Goal: Task Accomplishment & Management: Use online tool/utility

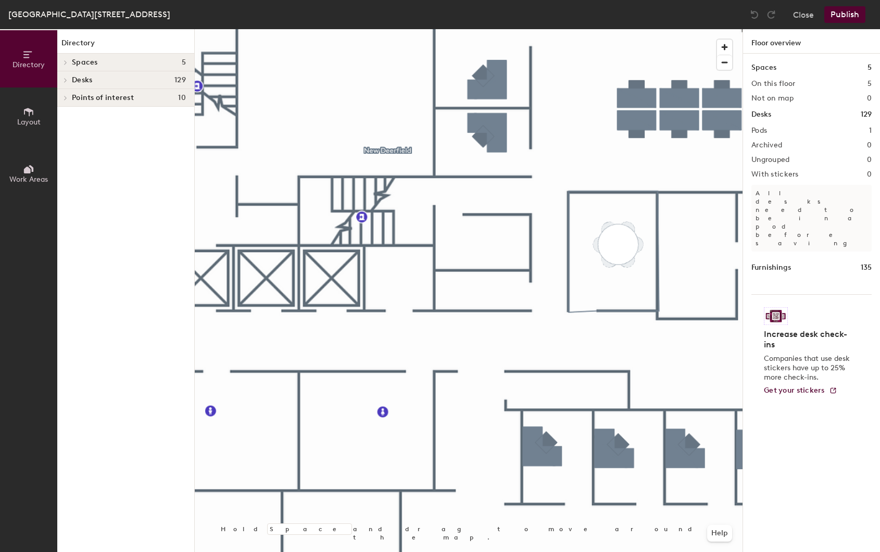
click at [23, 163] on icon at bounding box center [28, 168] width 11 height 11
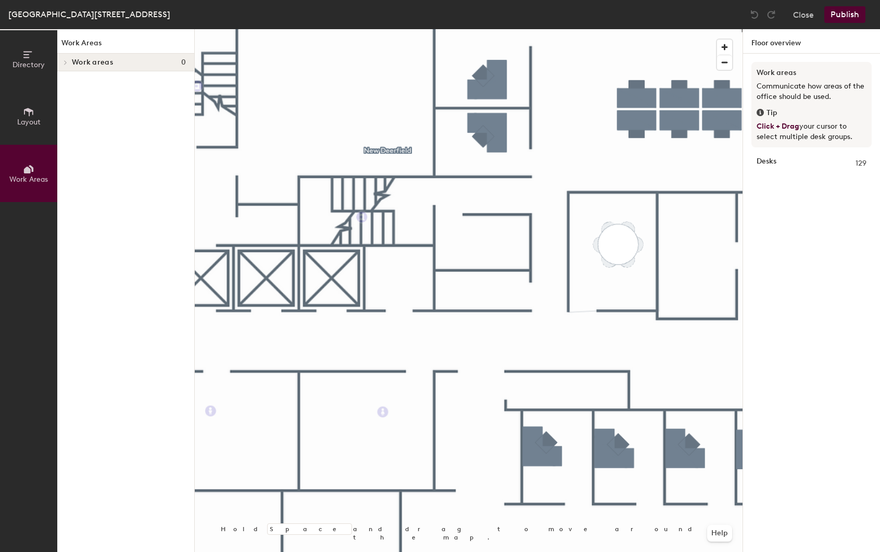
click at [28, 115] on icon at bounding box center [28, 111] width 11 height 11
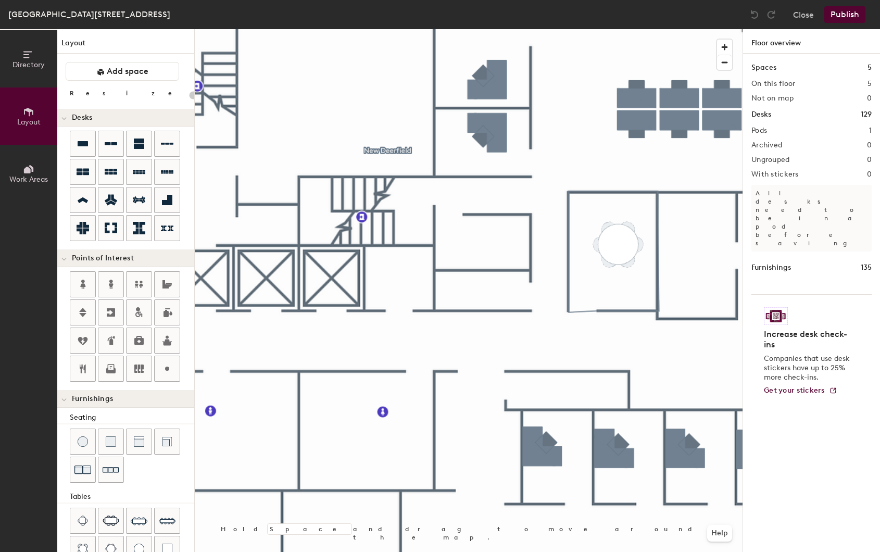
click at [207, 277] on div "Directory Layout Work Areas Layout Add space Resize Desks Points of Interest Fu…" at bounding box center [440, 290] width 880 height 523
click at [279, 279] on div "Directory Layout Work Areas Layout Add space Resize Desks Points of Interest Fu…" at bounding box center [440, 290] width 880 height 523
click at [267, 276] on div "Directory Layout Work Areas Layout Add space Resize Desks Points of Interest Fu…" at bounding box center [440, 290] width 880 height 523
click at [86, 309] on icon at bounding box center [83, 312] width 12 height 12
click at [331, 277] on div "Directory Layout Work Areas Layout Add space Resize Desks Points of Interest Fu…" at bounding box center [440, 290] width 880 height 523
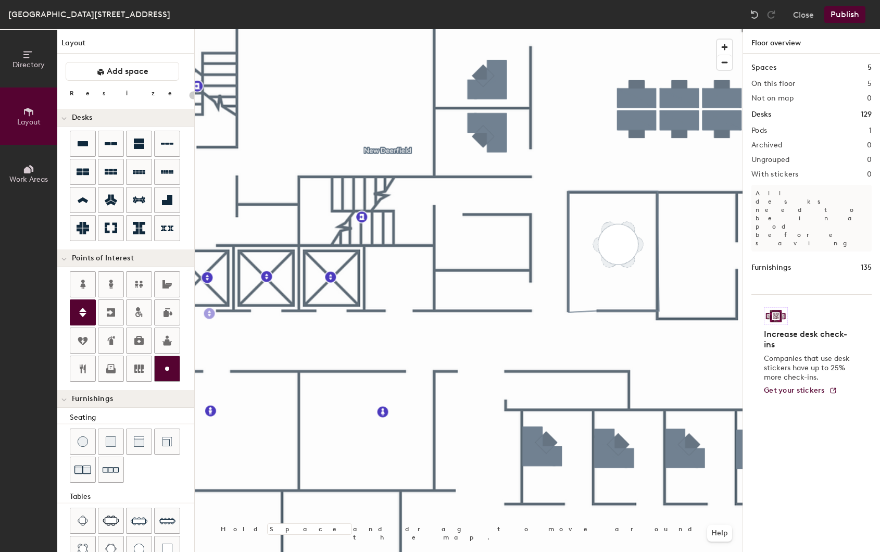
drag, startPoint x: 184, startPoint y: 371, endPoint x: 173, endPoint y: 371, distance: 10.9
click at [174, 372] on div at bounding box center [132, 327] width 124 height 112
click at [169, 366] on icon at bounding box center [167, 368] width 12 height 12
type input "20"
type input "Wellness Room"
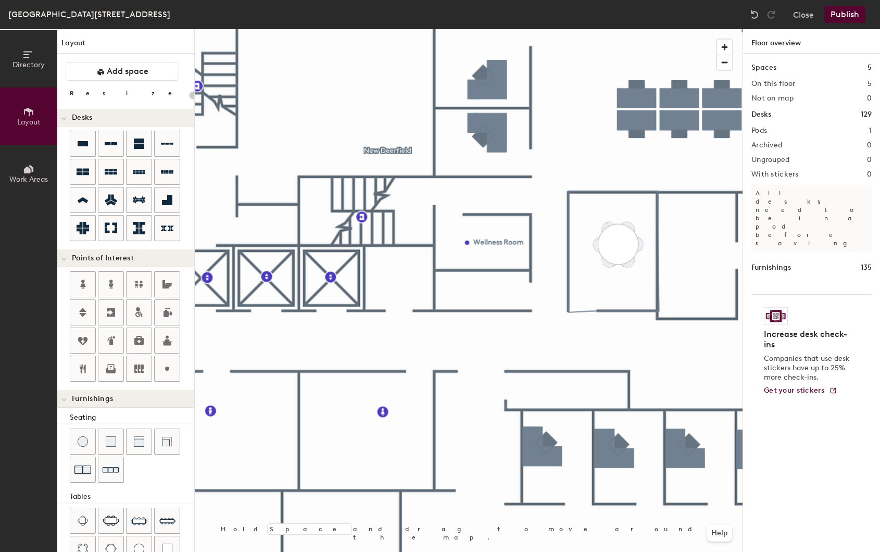
click at [855, 16] on button "Publish" at bounding box center [844, 14] width 41 height 17
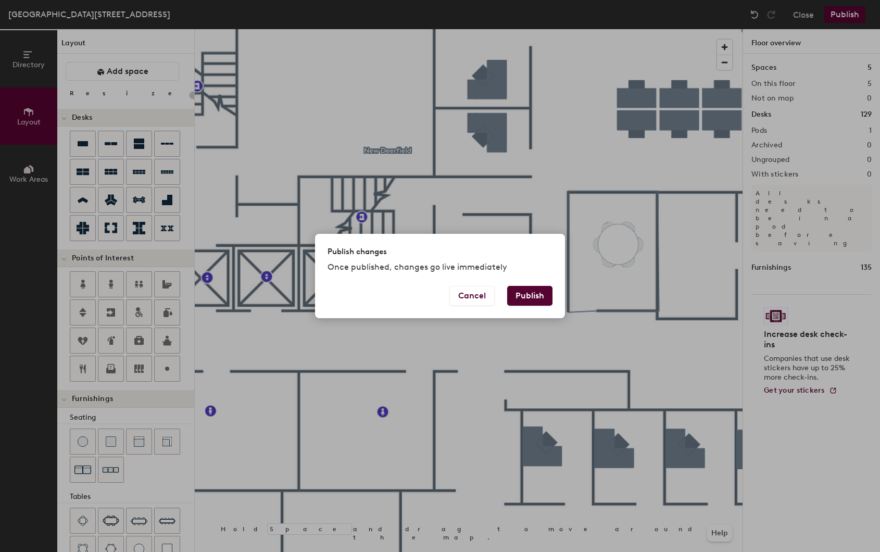
click at [545, 299] on button "Publish" at bounding box center [529, 296] width 45 height 20
type input "20"
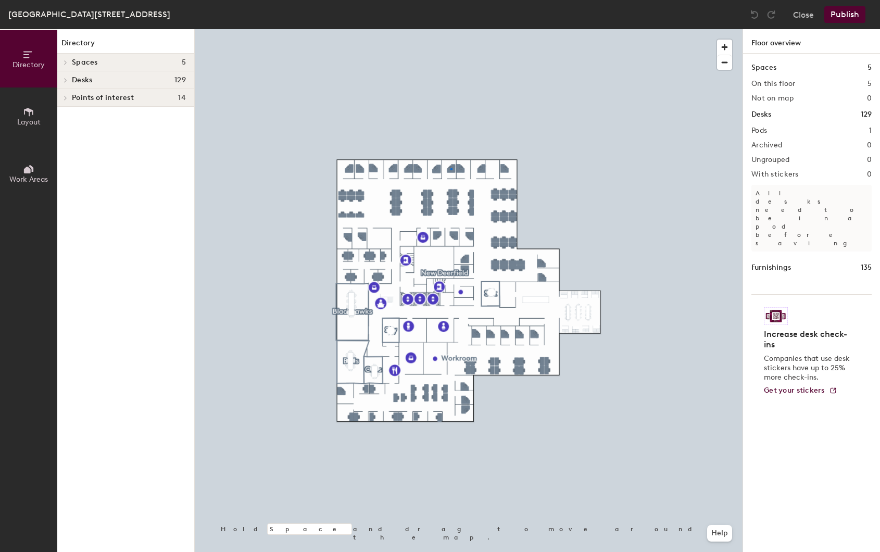
click at [450, 29] on div at bounding box center [469, 29] width 548 height 0
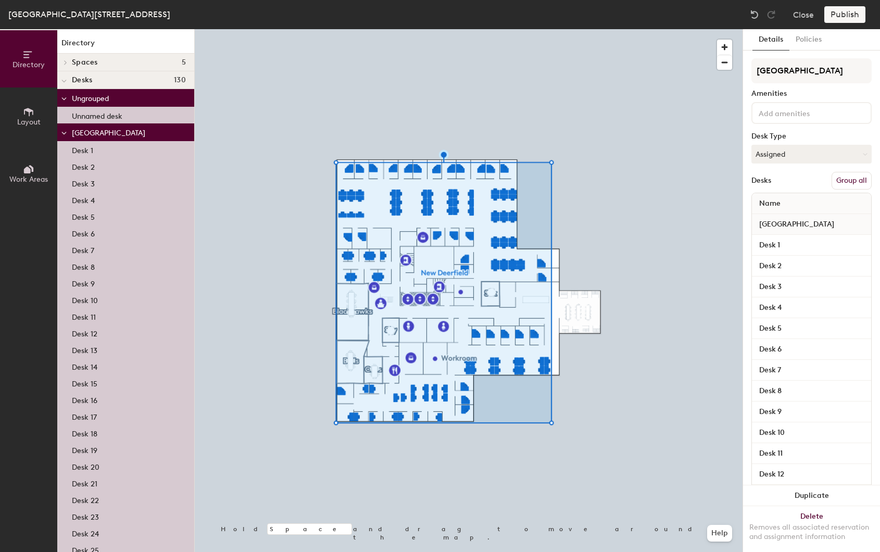
click at [839, 181] on button "Group all" at bounding box center [851, 181] width 40 height 18
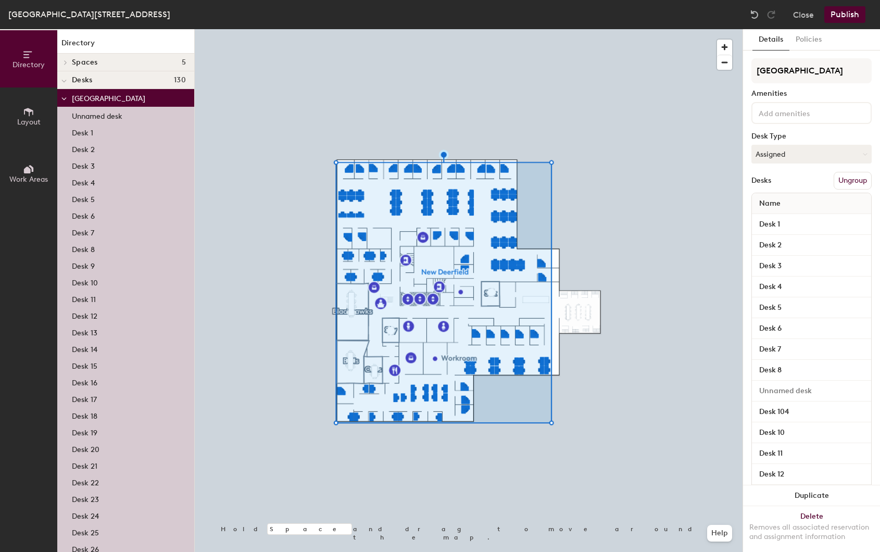
click at [845, 16] on button "Publish" at bounding box center [844, 14] width 41 height 17
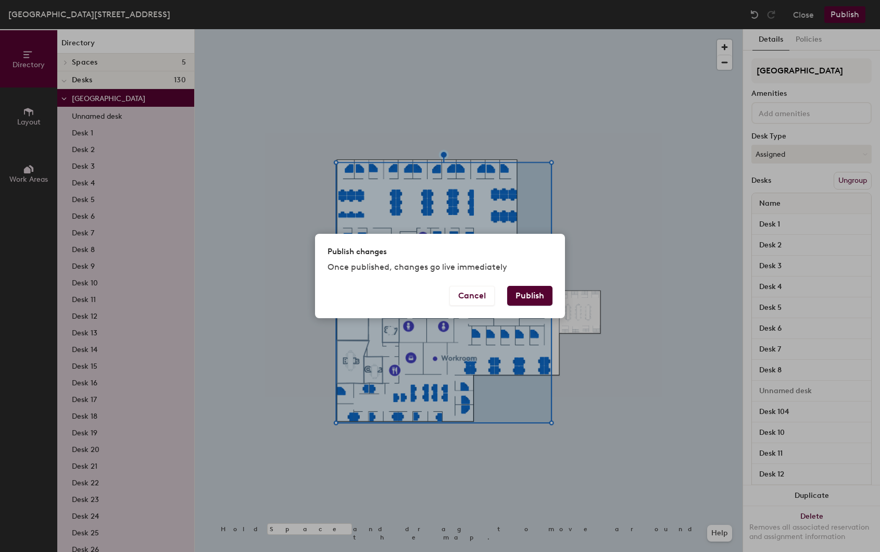
click at [527, 299] on button "Publish" at bounding box center [529, 296] width 45 height 20
